Goal: Task Accomplishment & Management: Manage account settings

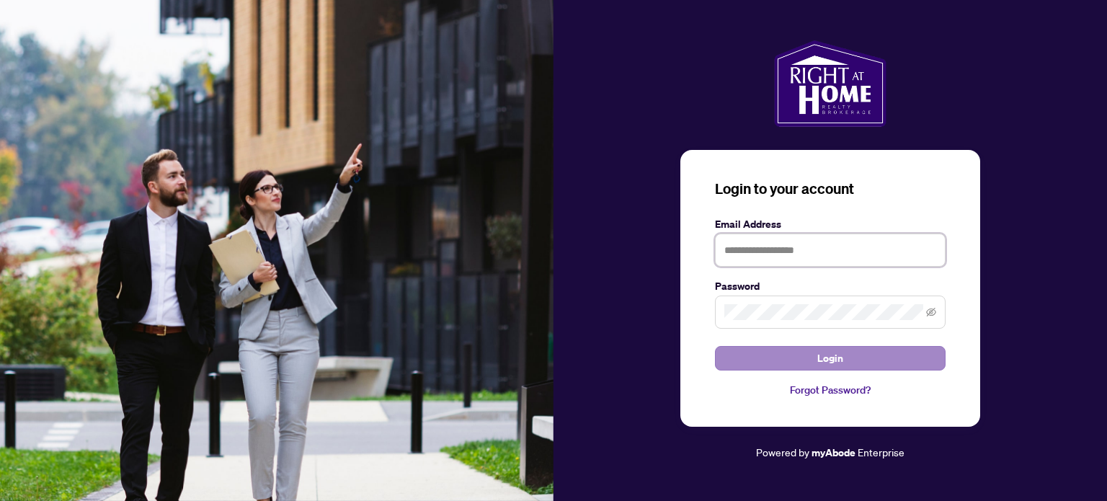
type input "**********"
click at [832, 358] on span "Login" at bounding box center [831, 358] width 26 height 23
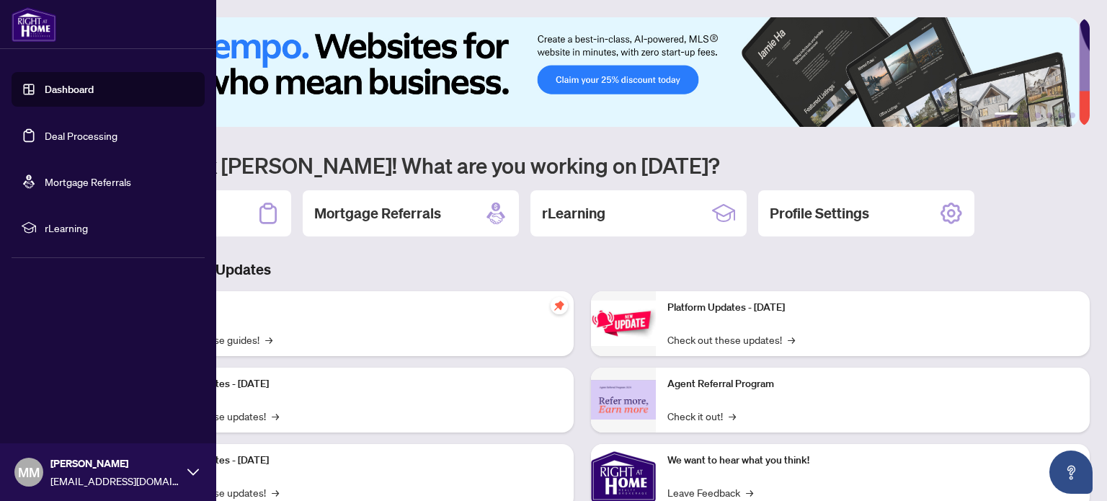
click at [62, 89] on link "Dashboard" at bounding box center [69, 89] width 49 height 13
click at [64, 133] on link "Deal Processing" at bounding box center [81, 135] width 73 height 13
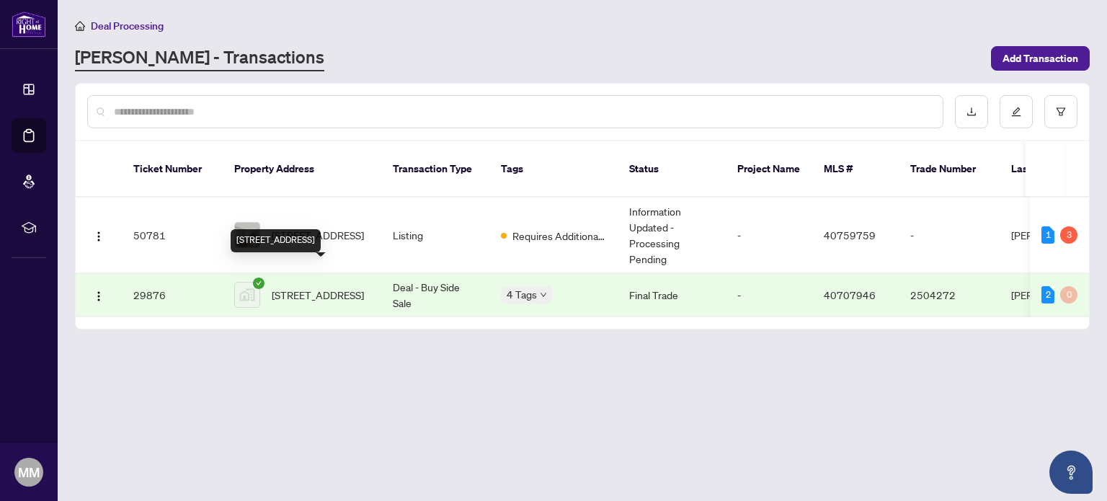
click at [317, 287] on span "[STREET_ADDRESS]" at bounding box center [318, 295] width 92 height 16
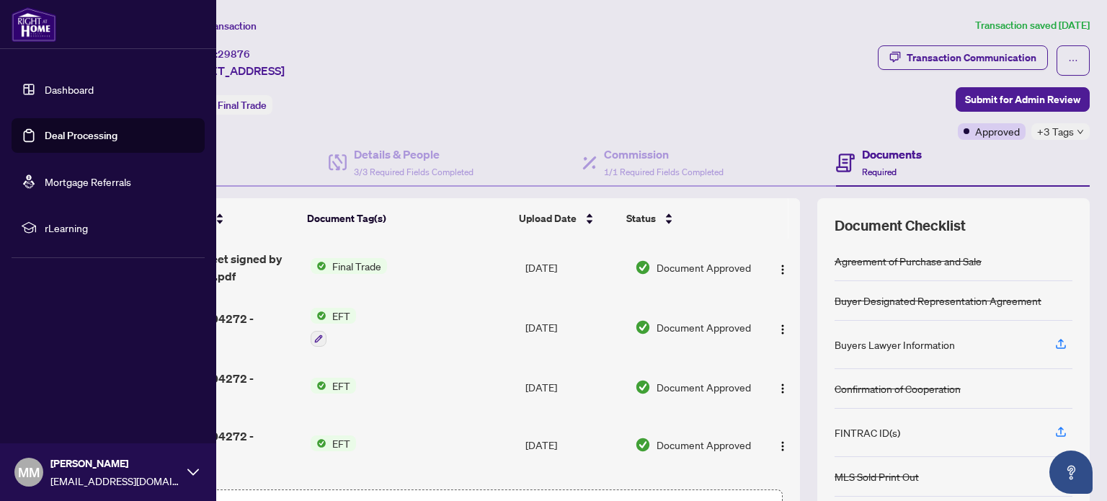
click at [49, 134] on link "Deal Processing" at bounding box center [81, 135] width 73 height 13
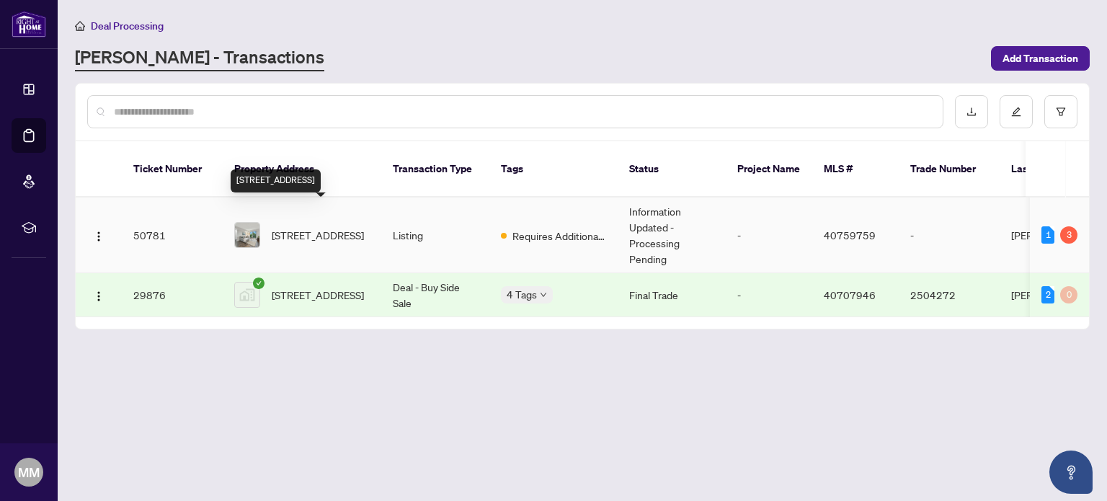
click at [298, 227] on span "[STREET_ADDRESS]" at bounding box center [318, 235] width 92 height 16
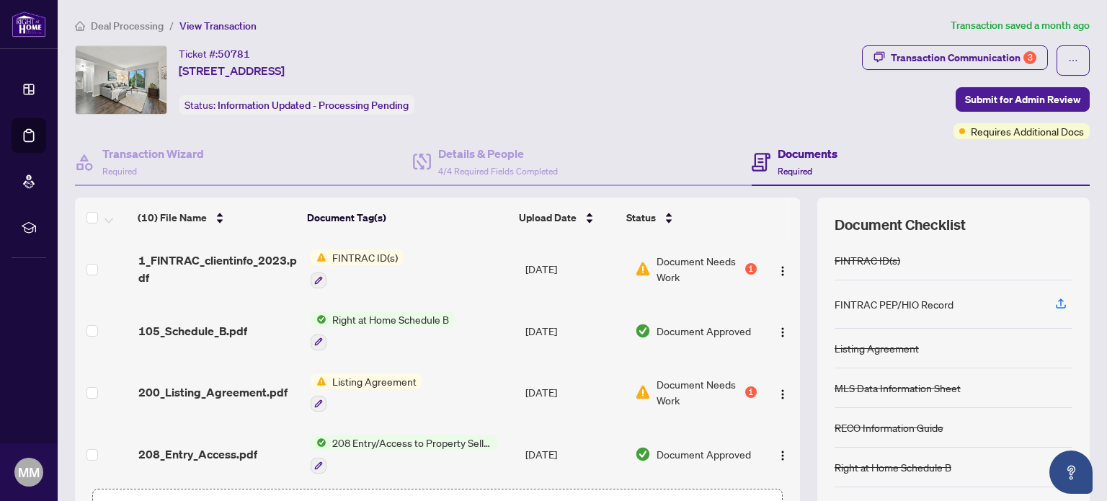
click at [373, 379] on span "Listing Agreement" at bounding box center [375, 381] width 96 height 16
click at [640, 389] on img at bounding box center [643, 392] width 16 height 16
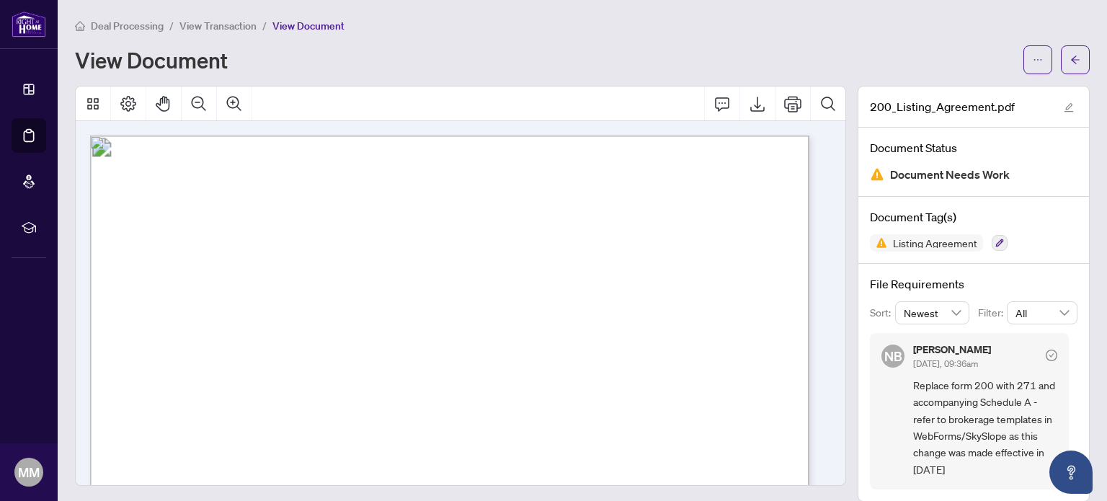
scroll to position [15, 0]
